Goal: Check status: Check status

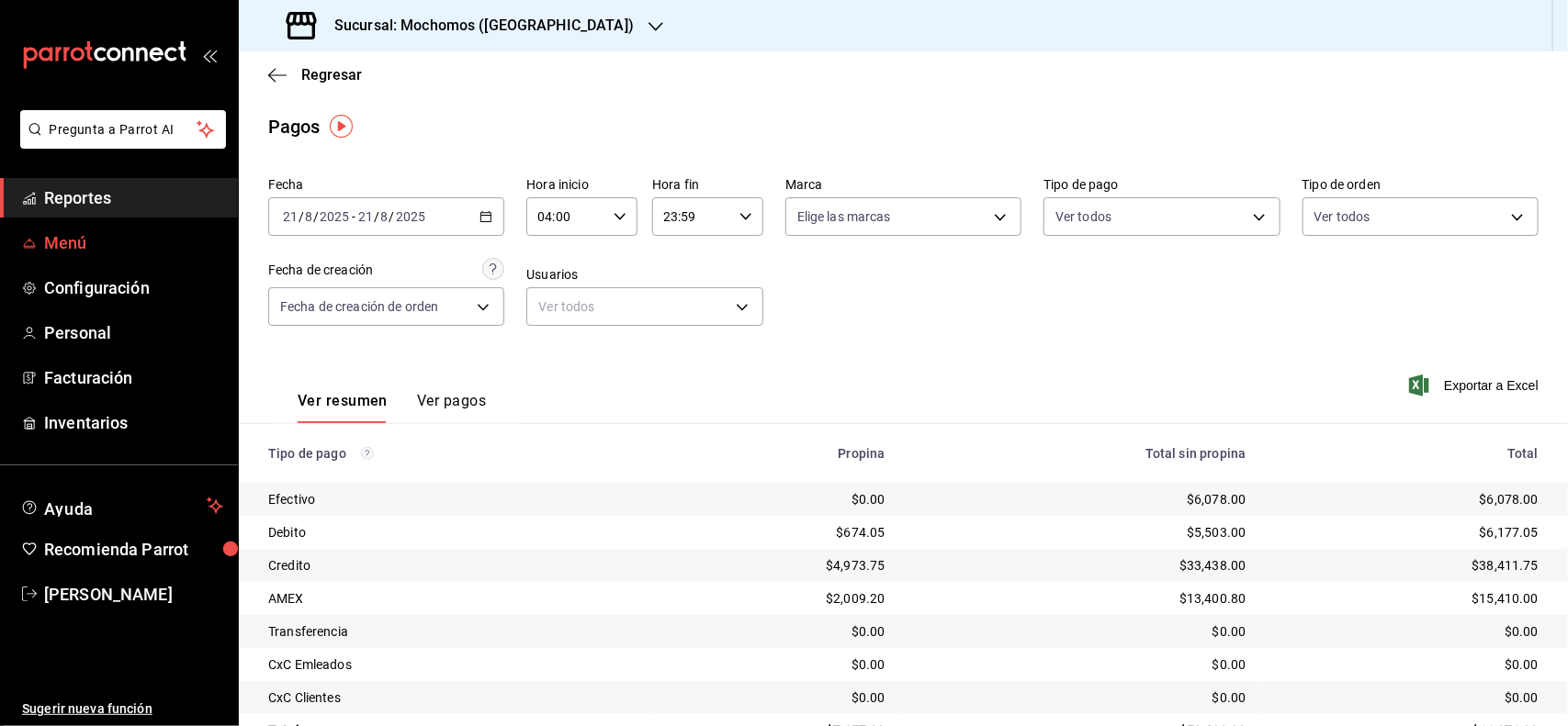
click at [174, 230] on span "Menú" at bounding box center [134, 242] width 179 height 25
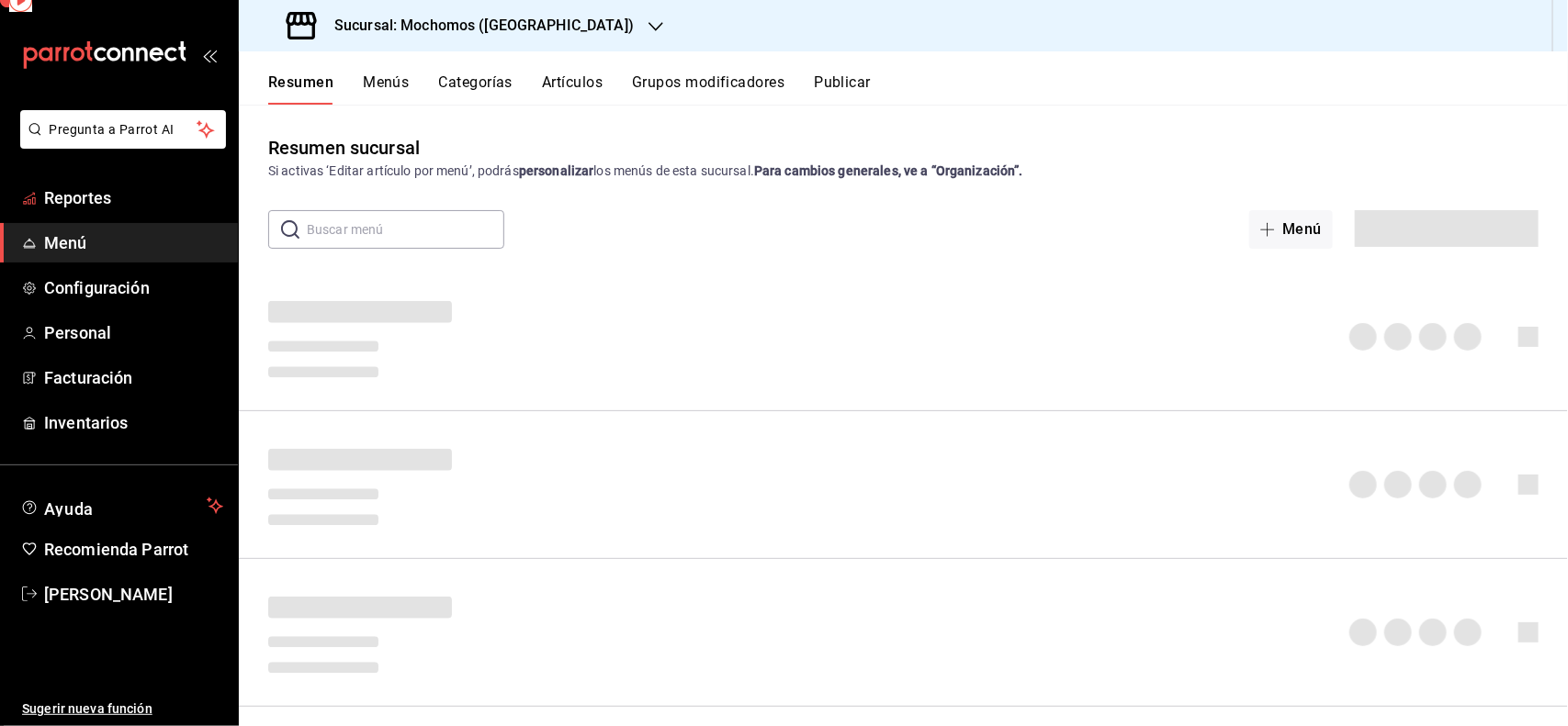
click at [144, 189] on span "Reportes" at bounding box center [134, 197] width 179 height 25
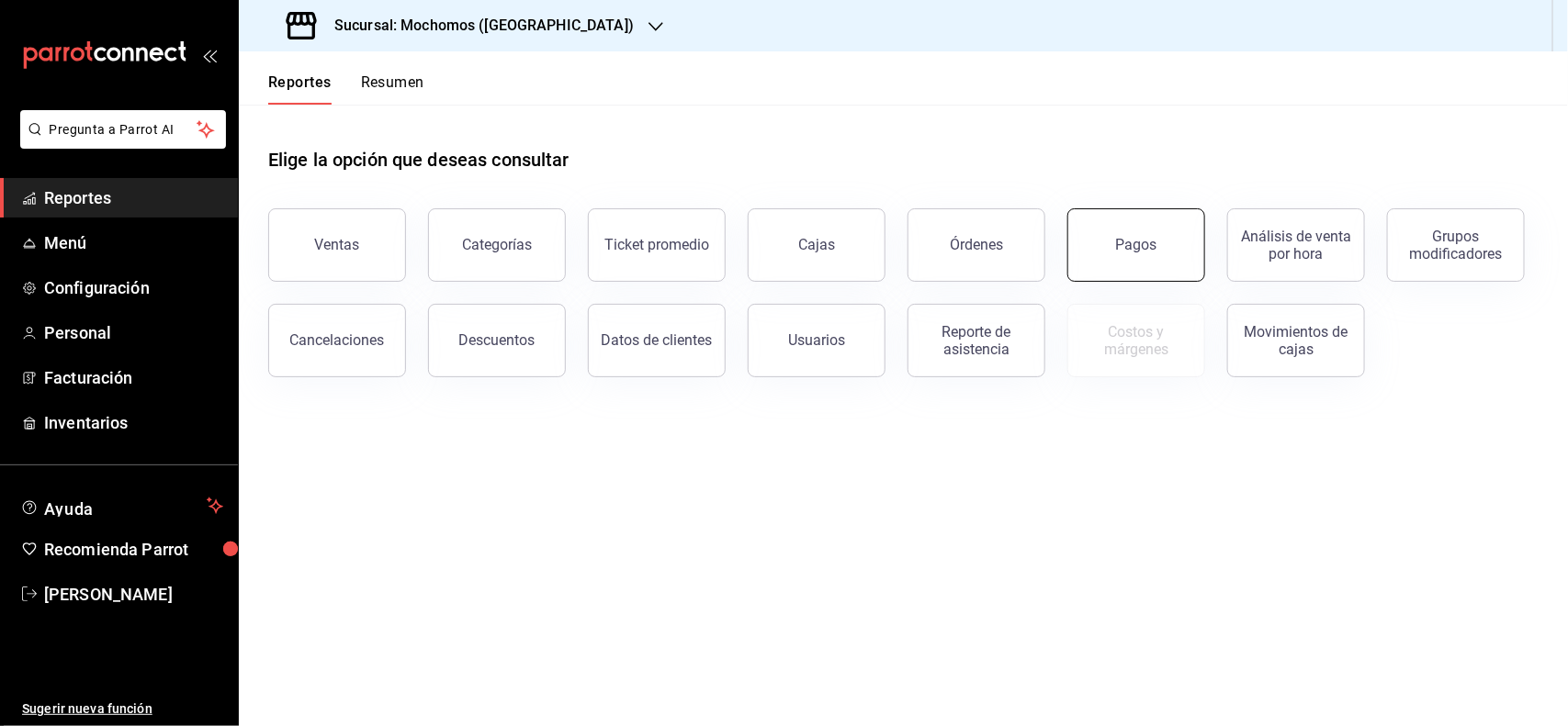
drag, startPoint x: 1108, startPoint y: 248, endPoint x: 1108, endPoint y: 268, distance: 20.0
click at [1108, 268] on button "Pagos" at bounding box center [1136, 245] width 138 height 74
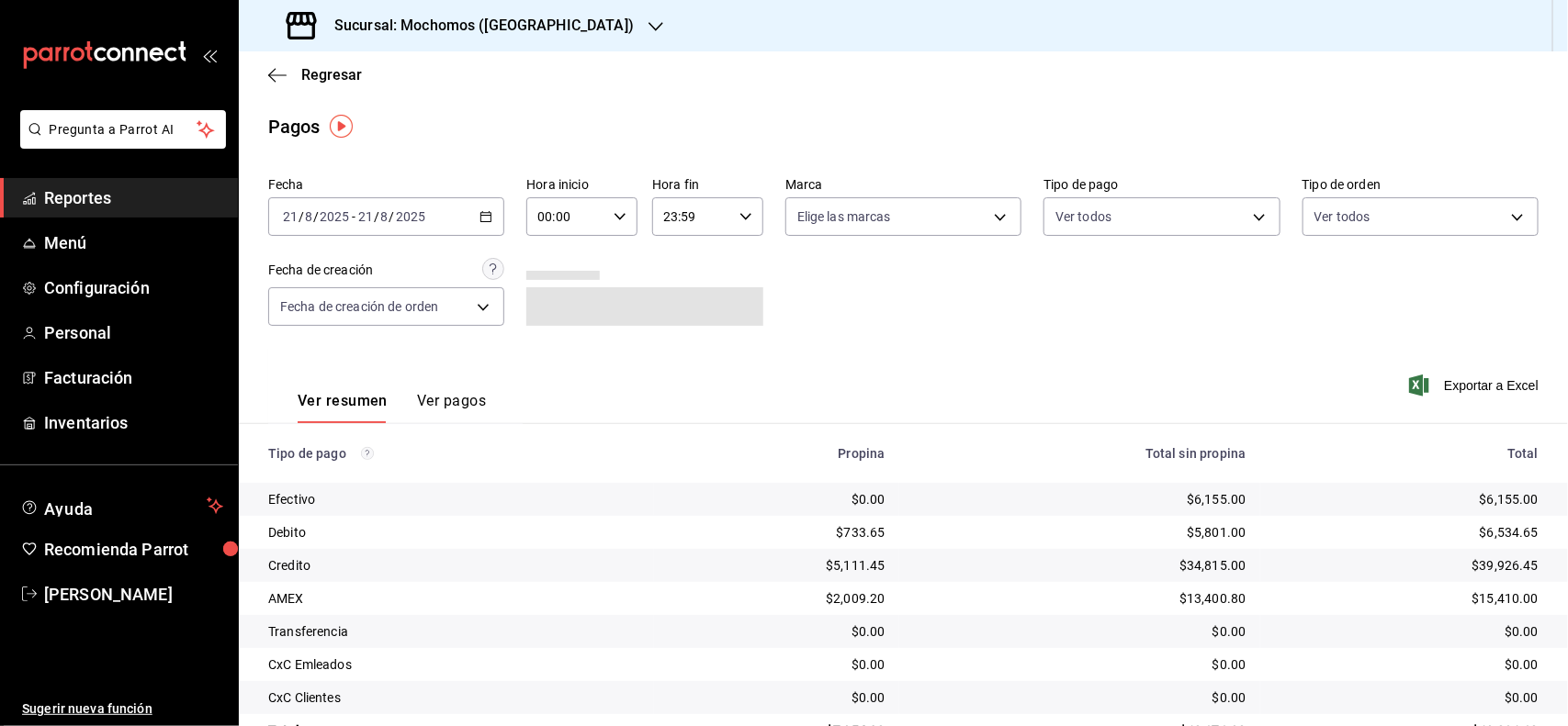
click at [477, 223] on div "2025-08-21 21 / 8 / 2025 - 2025-08-21 21 / 8 / 2025" at bounding box center [386, 216] width 236 height 38
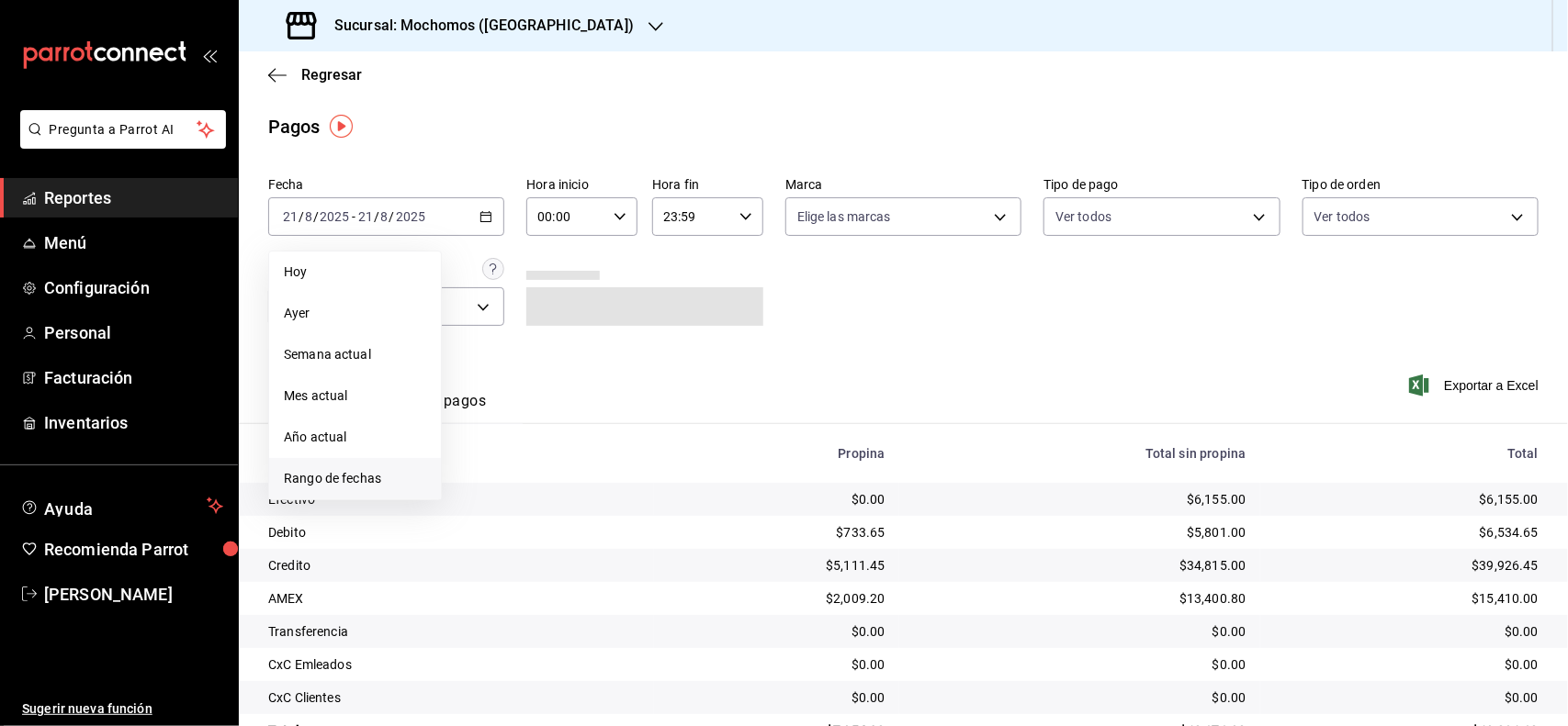
click at [333, 469] on span "Rango de fechas" at bounding box center [354, 479] width 143 height 20
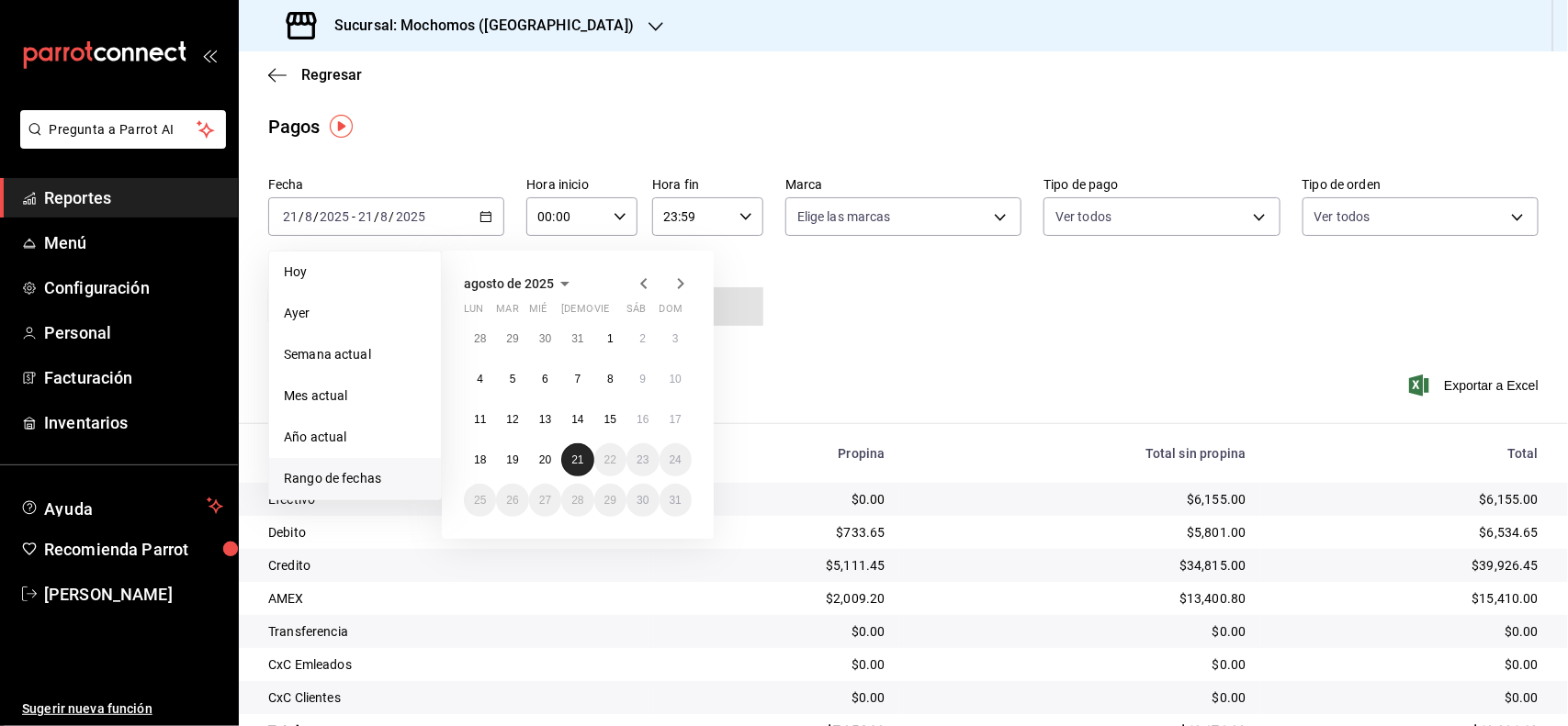
click at [577, 459] on abbr "21" at bounding box center [577, 459] width 12 height 13
click at [842, 359] on div "Ver resumen Ver pagos Exportar a Excel" at bounding box center [904, 396] width 1329 height 97
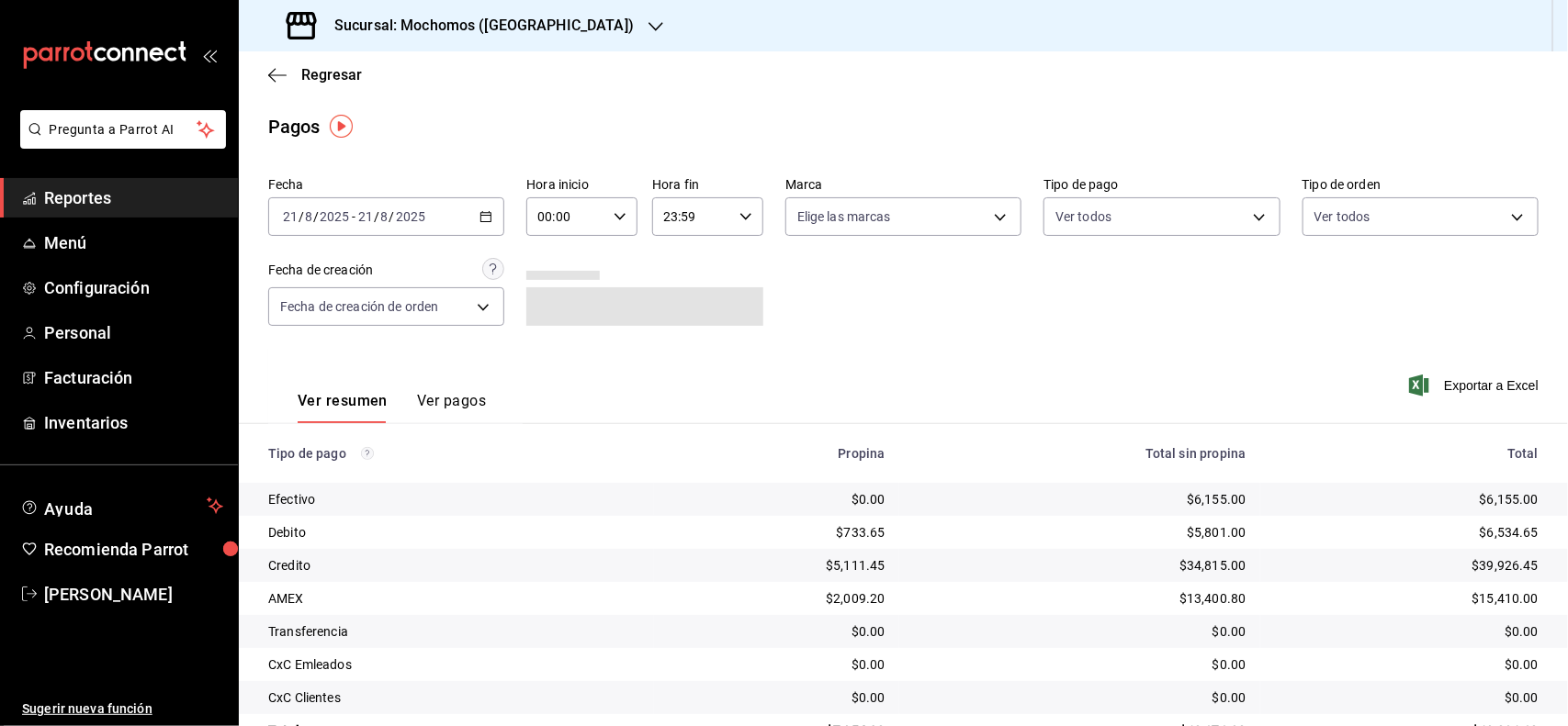
click at [613, 221] on icon "button" at bounding box center [619, 216] width 13 height 13
click at [547, 291] on span "06" at bounding box center [551, 298] width 26 height 15
type input "06:00"
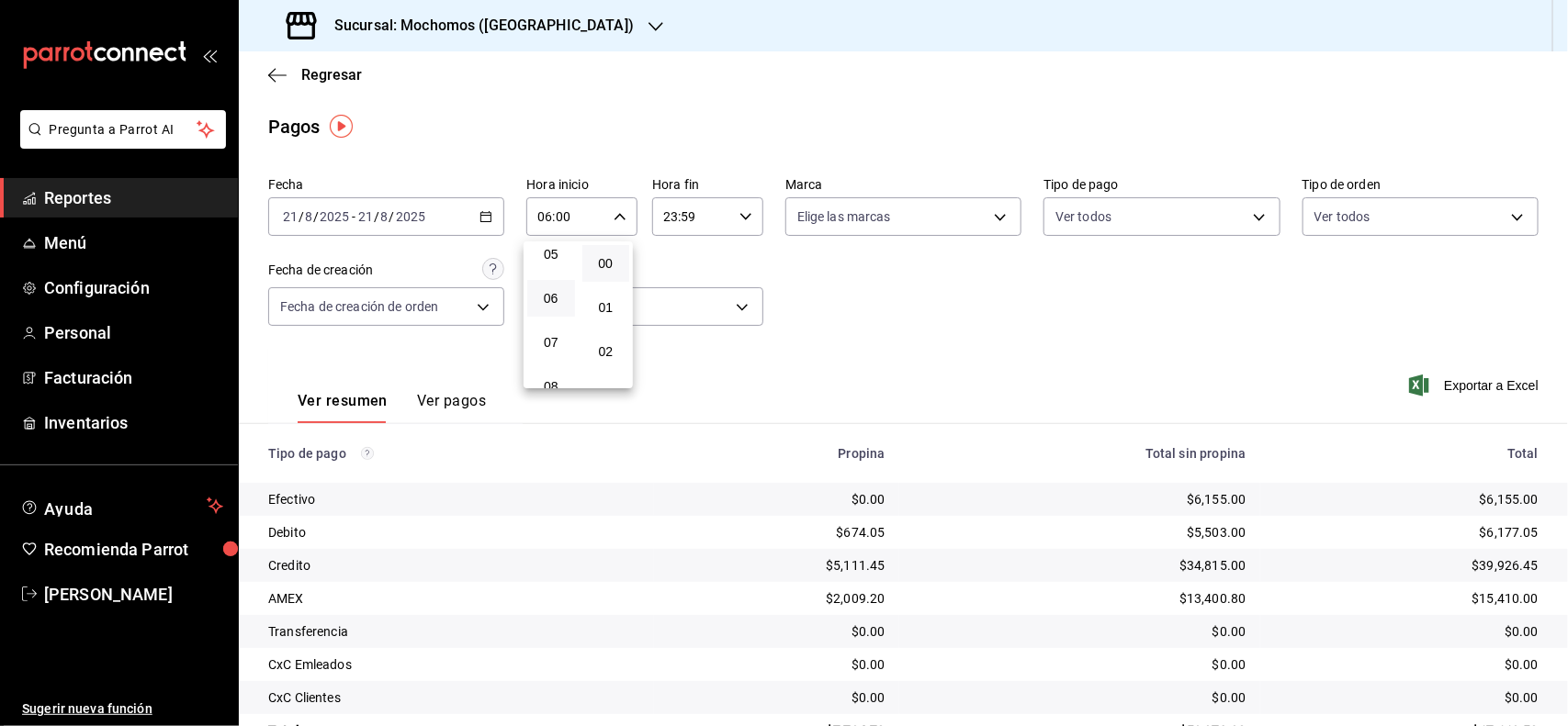
click at [337, 74] on div at bounding box center [784, 363] width 1568 height 726
click at [320, 80] on span "Regresar" at bounding box center [332, 75] width 61 height 18
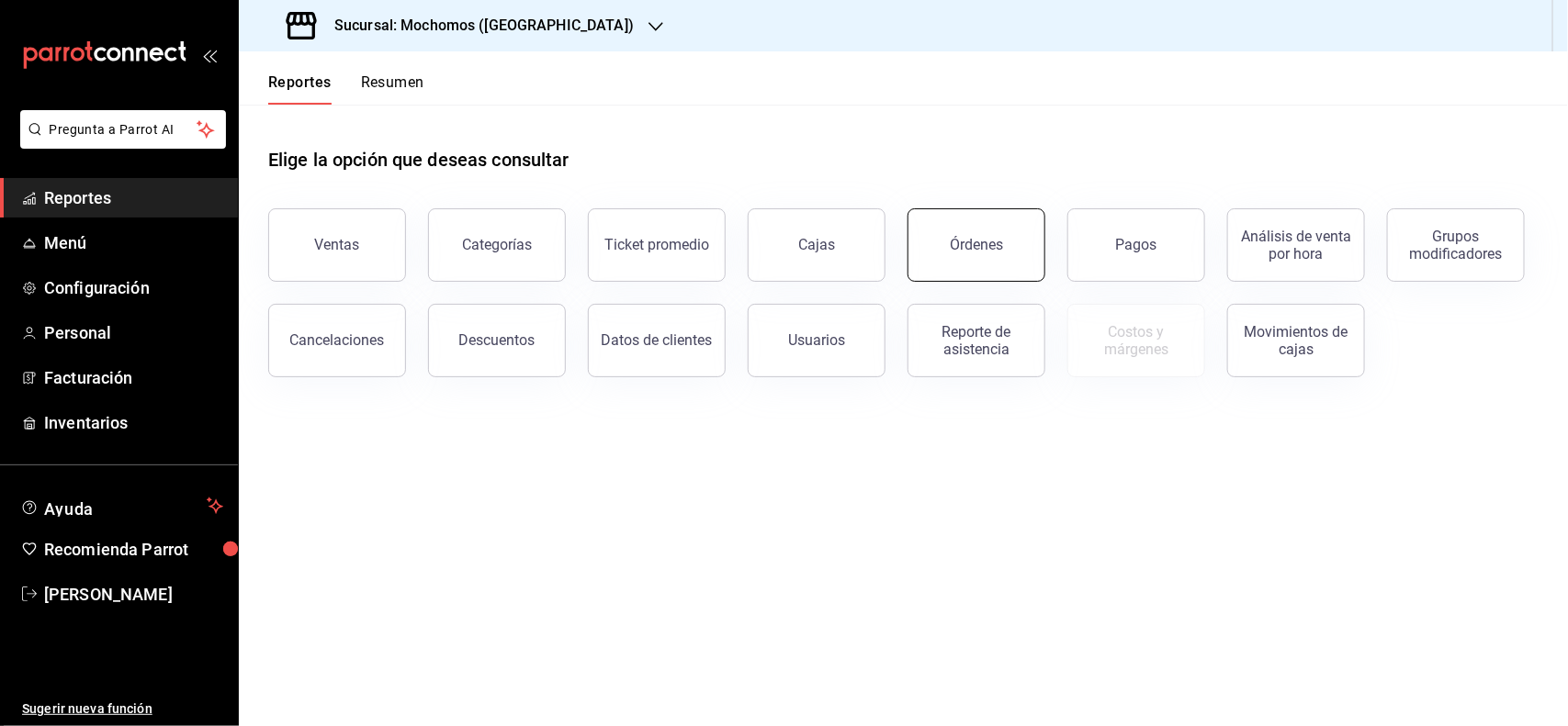
click at [919, 243] on button "Órdenes" at bounding box center [976, 245] width 138 height 74
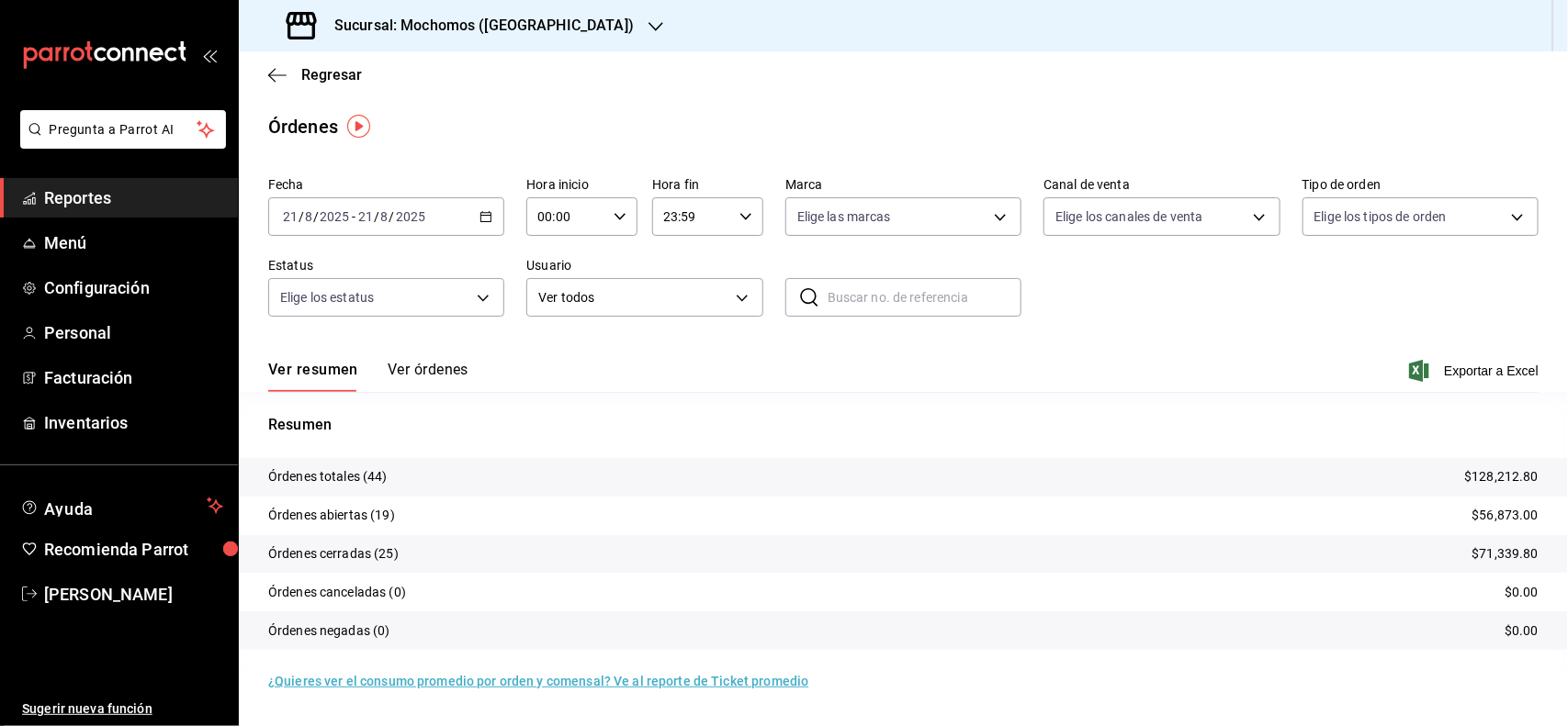
click at [624, 213] on \(Stroke\) "button" at bounding box center [619, 215] width 11 height 7
click at [563, 351] on span "02" at bounding box center [554, 351] width 27 height 15
type input "02:00"
